Goal: Transaction & Acquisition: Purchase product/service

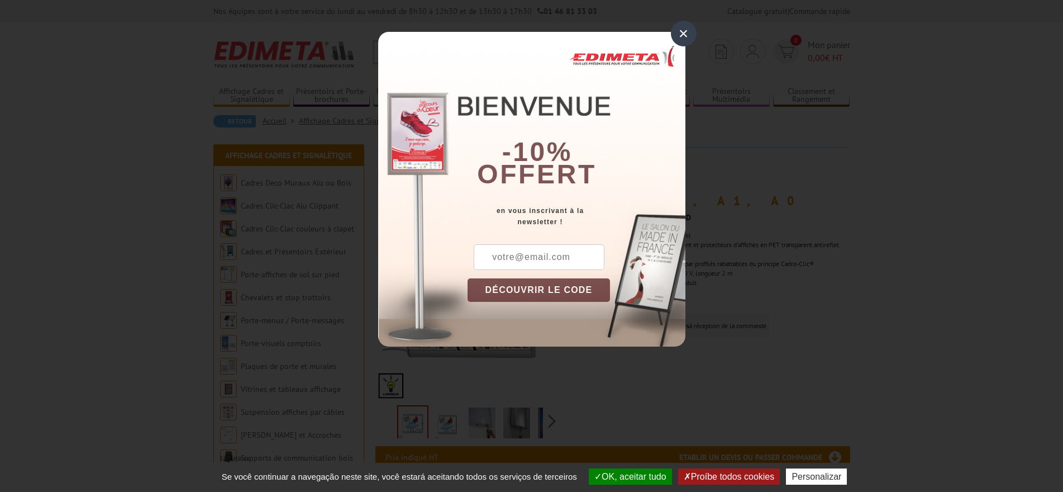
click at [682, 30] on div "×" at bounding box center [684, 34] width 26 height 26
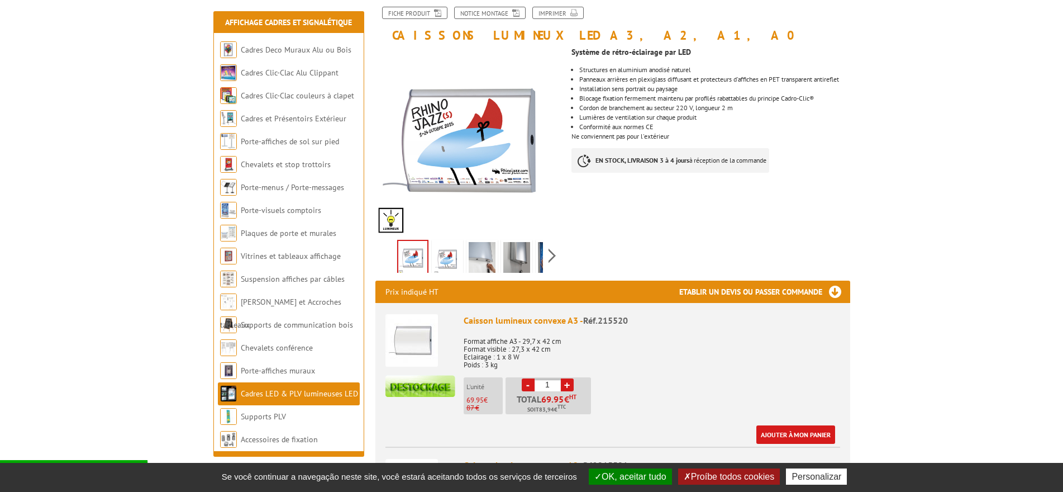
scroll to position [168, 0]
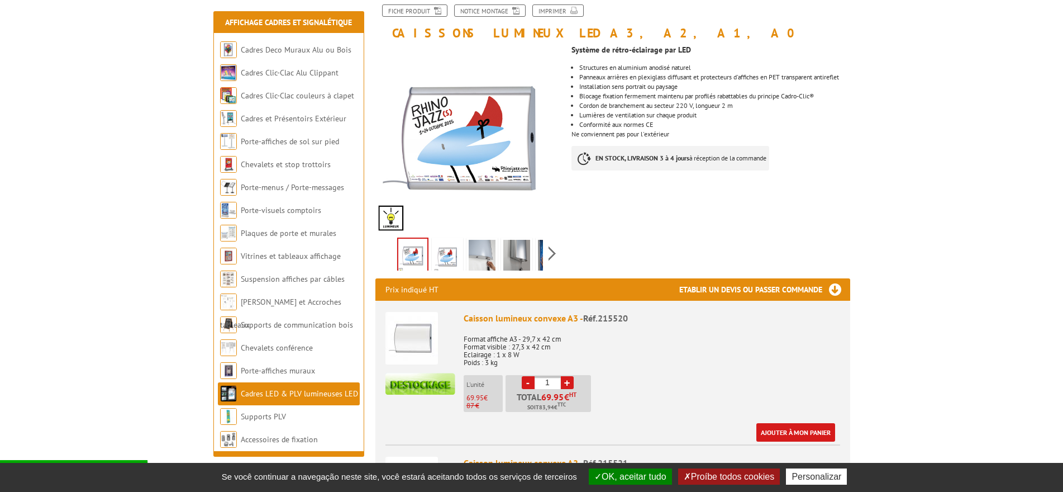
click at [835, 289] on h3 "Etablir un devis ou passer commande" at bounding box center [765, 289] width 171 height 22
click at [825, 289] on h3 "Etablir un devis ou passer commande" at bounding box center [765, 289] width 171 height 22
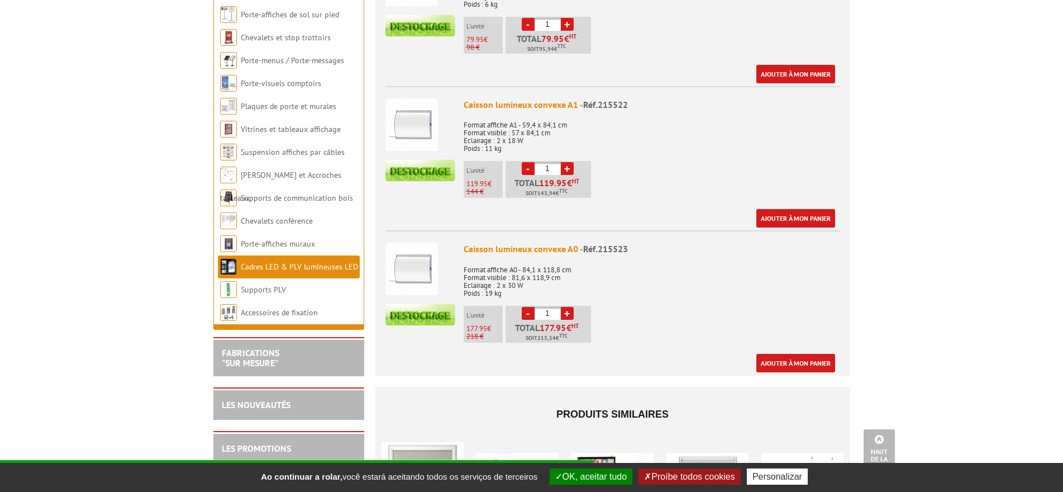
scroll to position [726, 0]
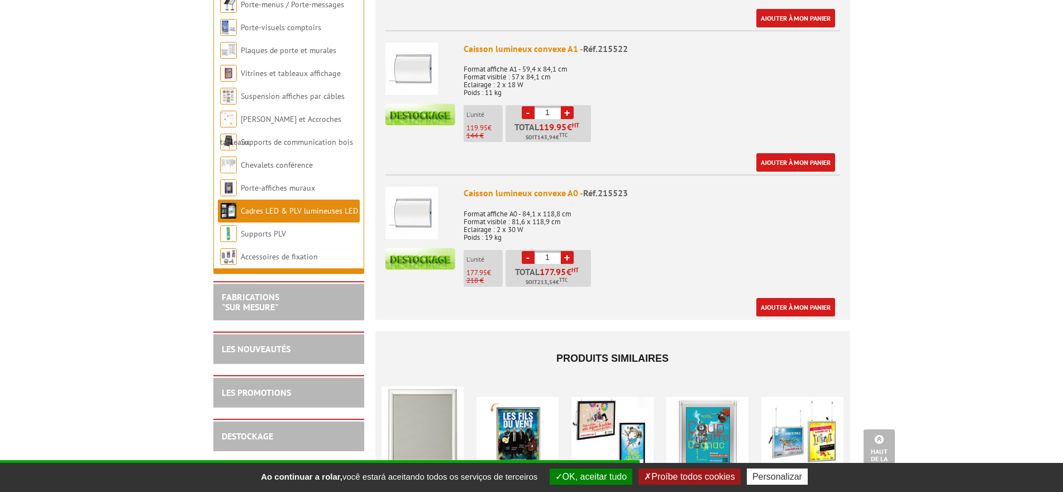
click at [424, 213] on img at bounding box center [412, 213] width 53 height 53
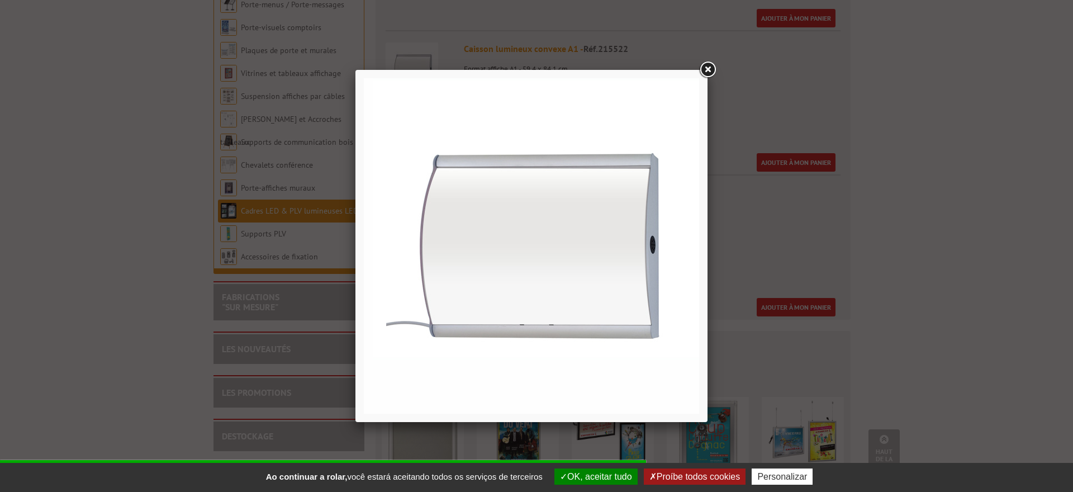
click at [706, 72] on link at bounding box center [707, 70] width 20 height 20
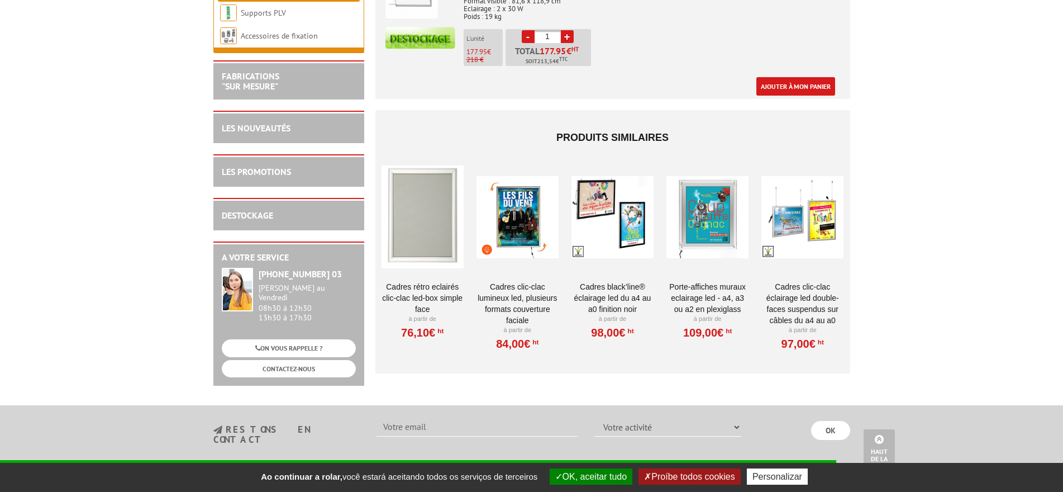
scroll to position [950, 0]
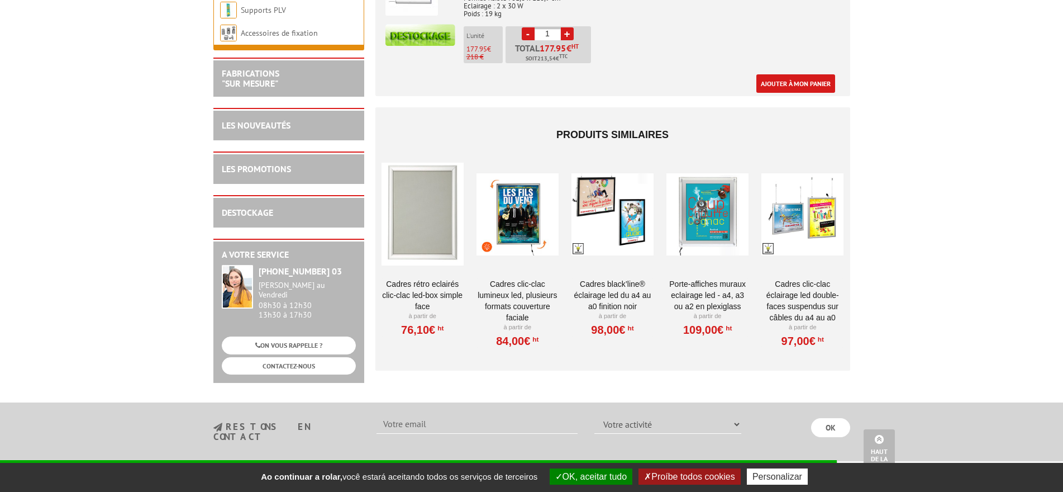
click at [433, 264] on div at bounding box center [423, 214] width 82 height 112
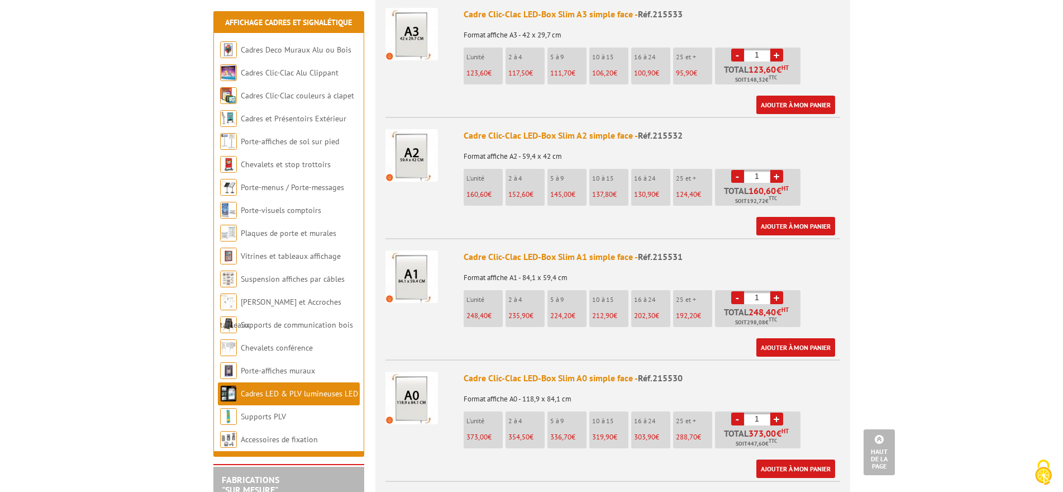
scroll to position [615, 0]
click at [481, 310] on span "248,40" at bounding box center [477, 314] width 21 height 9
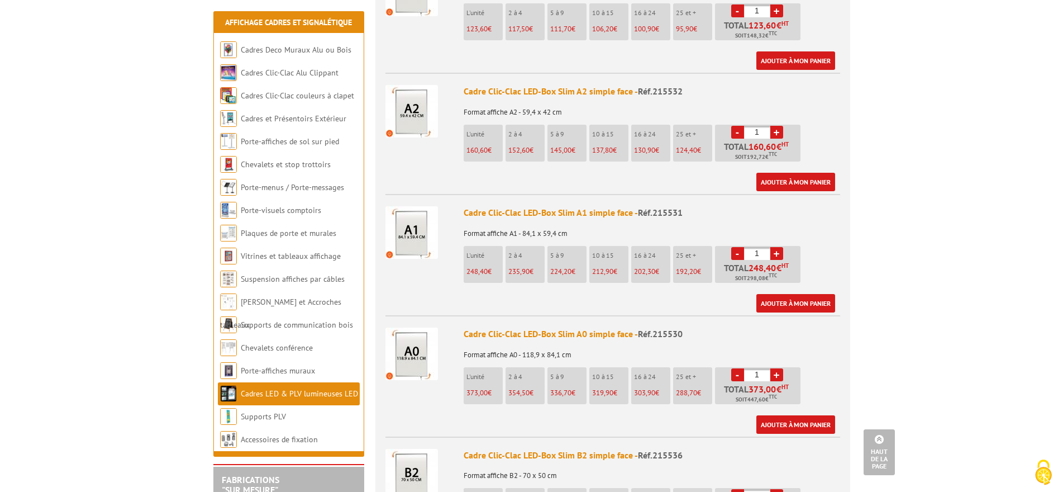
scroll to position [671, 0]
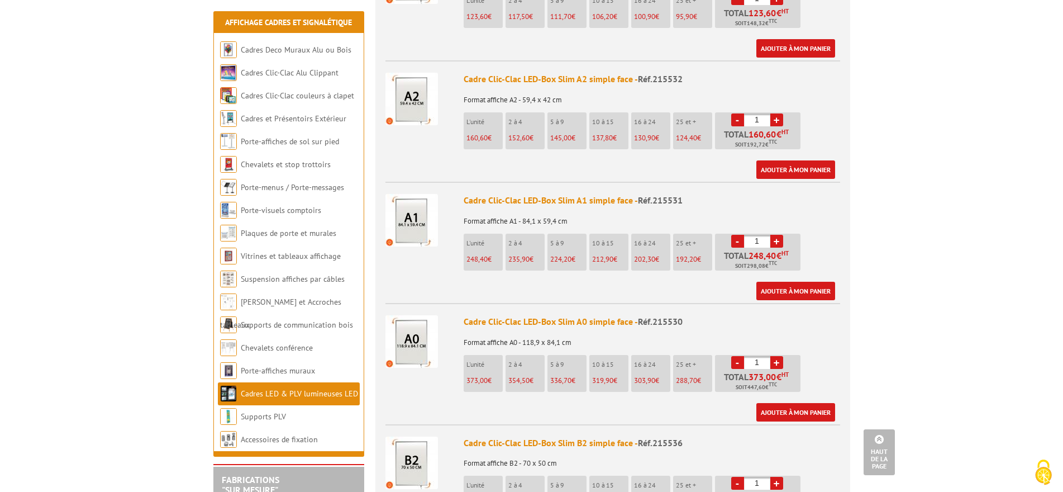
click at [411, 332] on img at bounding box center [412, 341] width 53 height 53
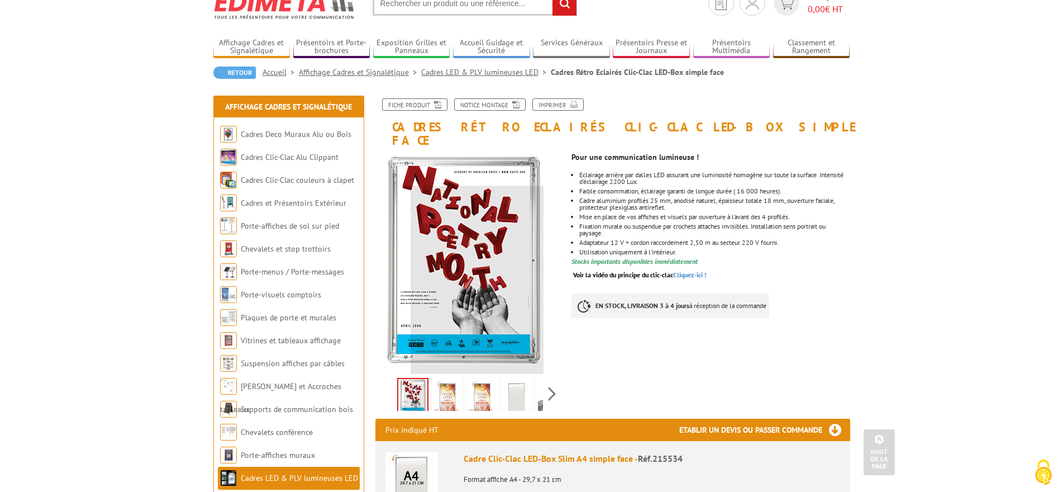
scroll to position [0, 0]
